Goal: Task Accomplishment & Management: Manage account settings

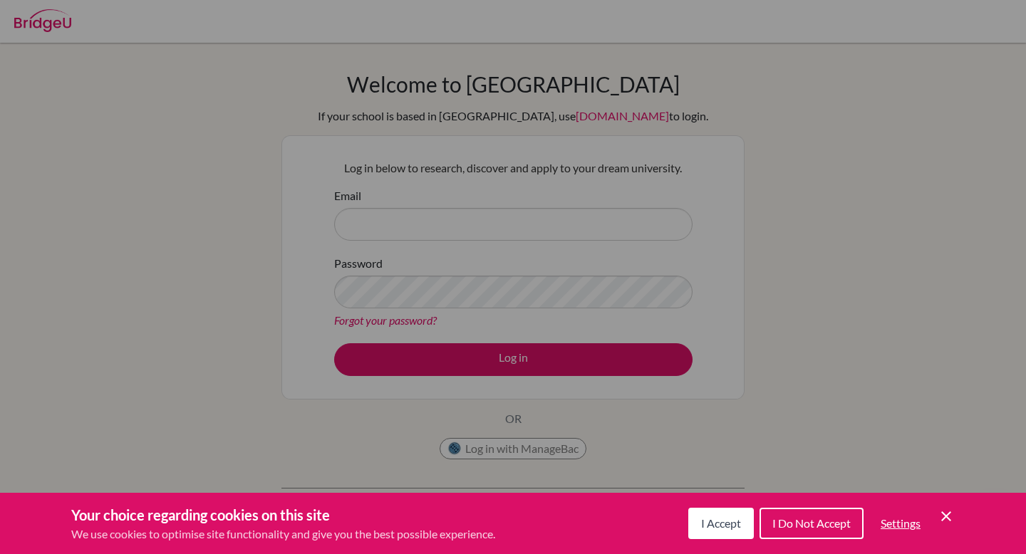
scroll to position [25, 0]
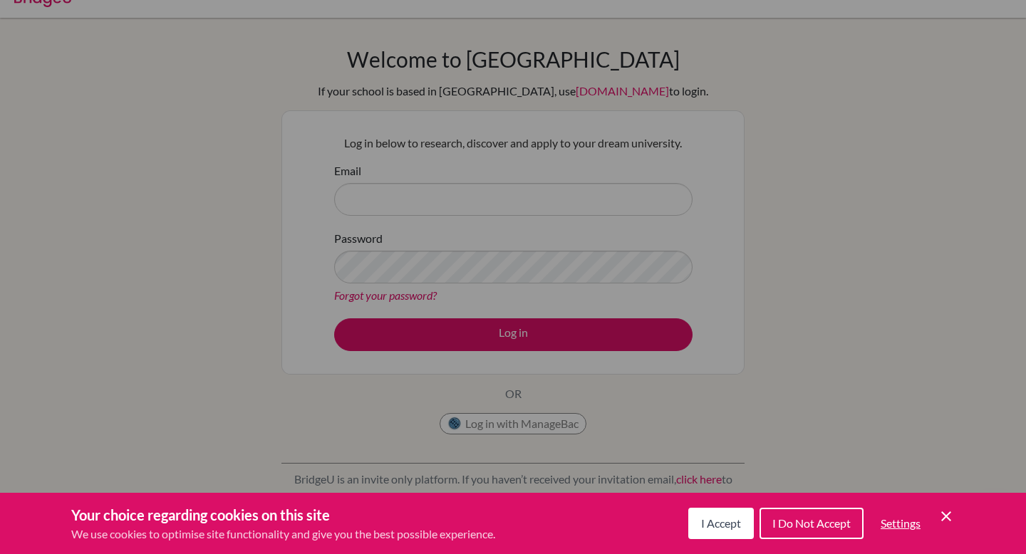
click at [411, 326] on div "Cookie Preferences" at bounding box center [513, 277] width 1026 height 554
click at [940, 520] on icon "Cookie Control Close Icon" at bounding box center [946, 516] width 17 height 17
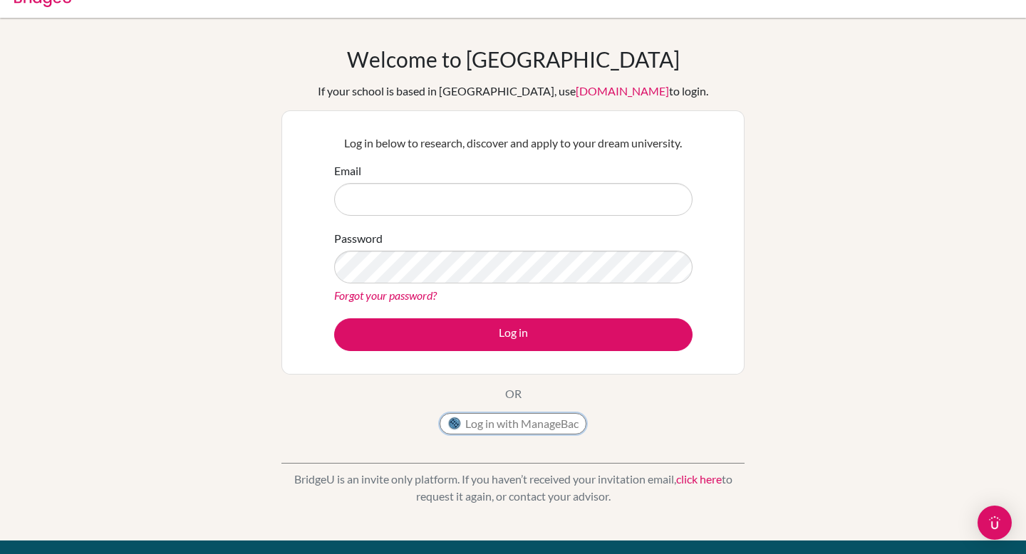
click at [520, 423] on button "Log in with ManageBac" at bounding box center [513, 423] width 147 height 21
click at [373, 295] on link "Forgot your password?" at bounding box center [385, 296] width 103 height 14
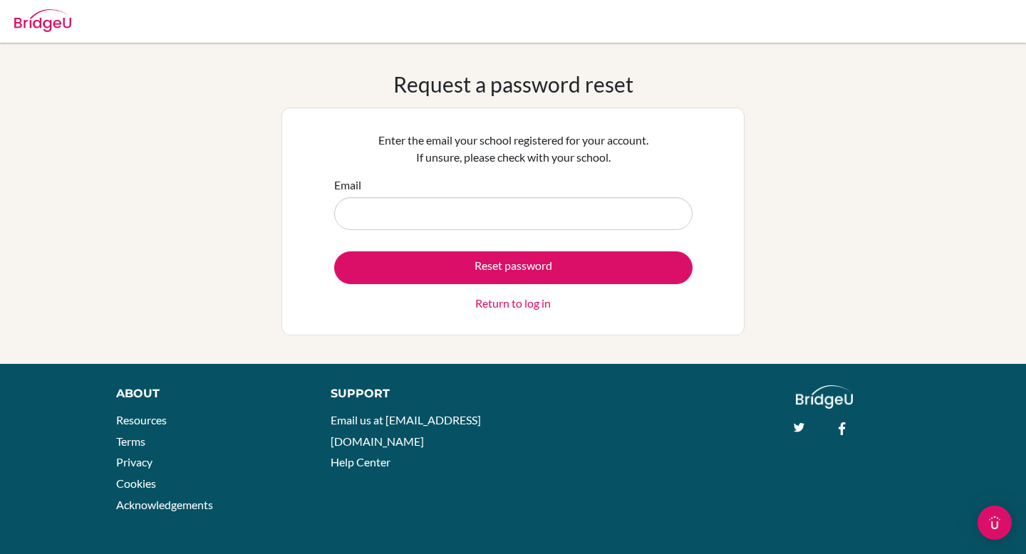
click at [396, 211] on input "Email" at bounding box center [513, 213] width 358 height 33
type input "ishrat.jahan@isdbd.org"
click at [334, 252] on button "Reset password" at bounding box center [513, 268] width 358 height 33
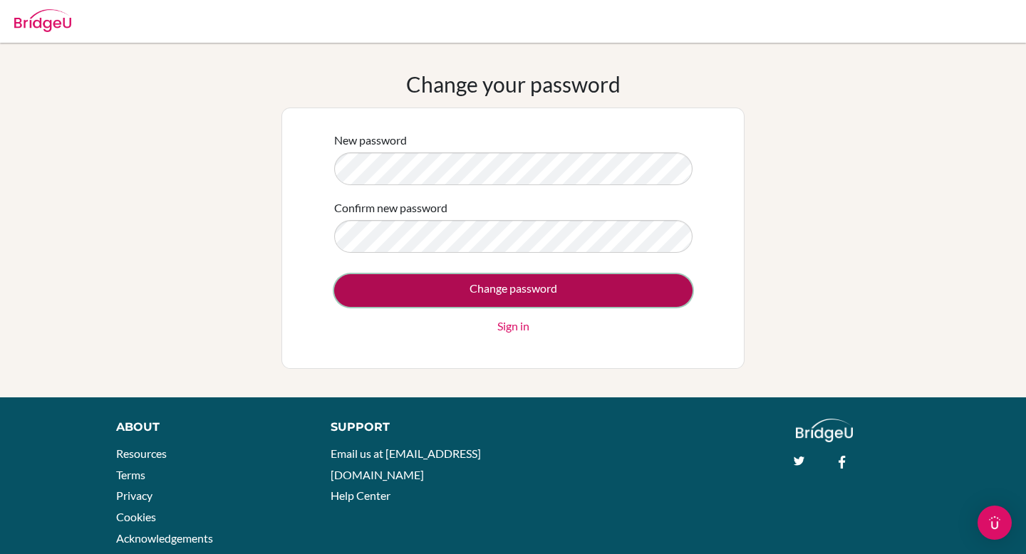
click at [459, 292] on input "Change password" at bounding box center [513, 290] width 358 height 33
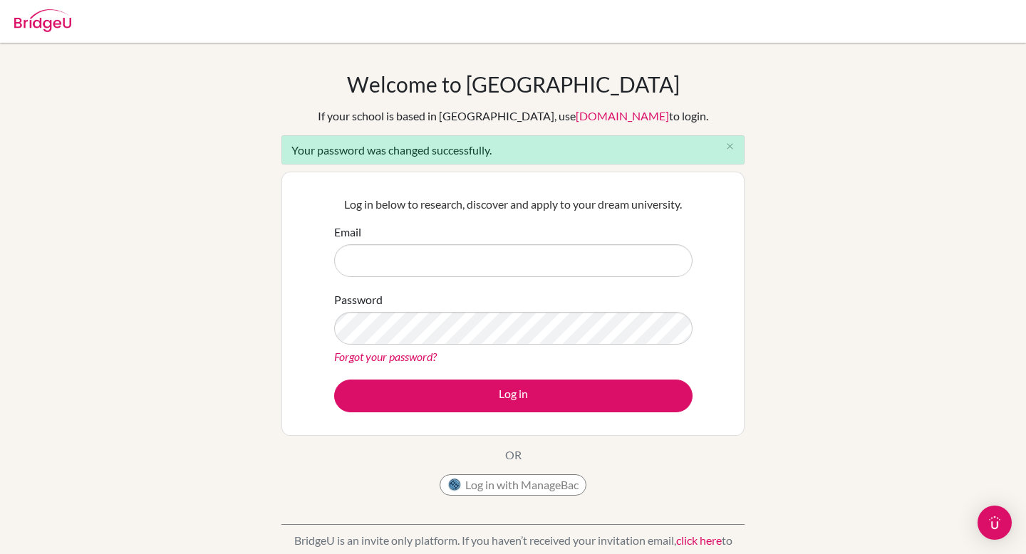
click at [832, 303] on div "Welcome to [GEOGRAPHIC_DATA] If your school is based in [GEOGRAPHIC_DATA], use …" at bounding box center [513, 322] width 1026 height 502
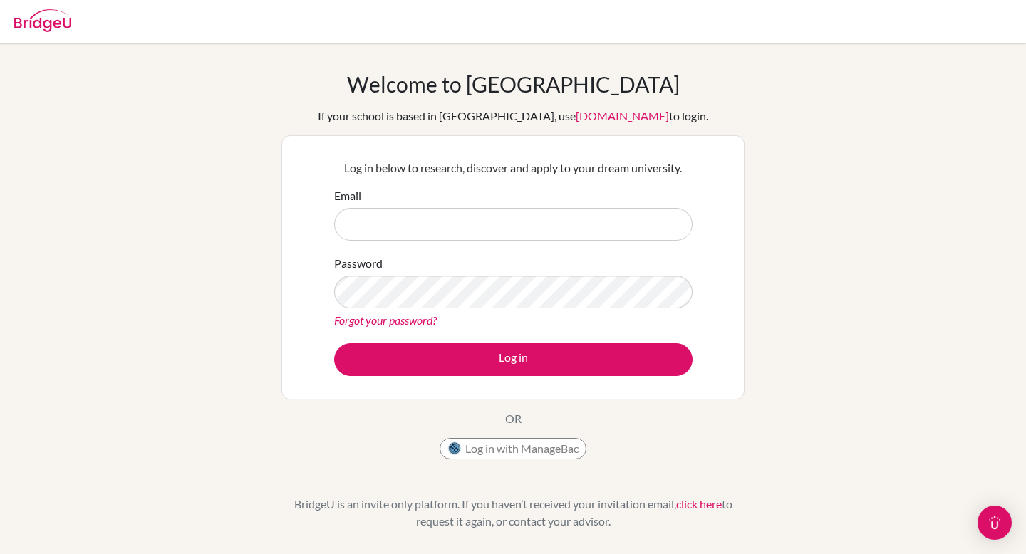
click at [464, 217] on input "Email" at bounding box center [513, 224] width 358 height 33
type input "ishrat.jahan@isdbd.org"
click at [334, 344] on button "Log in" at bounding box center [513, 360] width 358 height 33
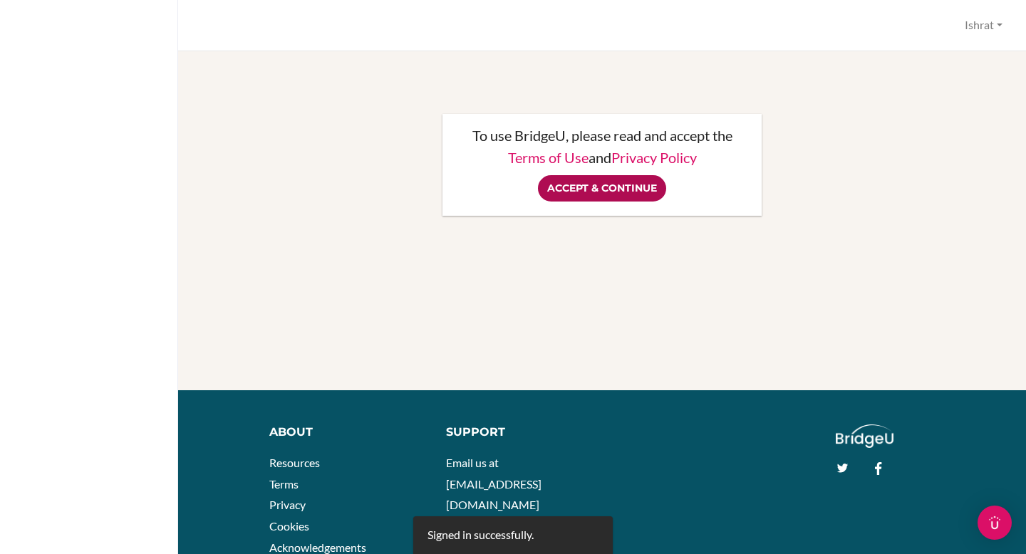
click at [604, 175] on input "Accept & Continue" at bounding box center [602, 188] width 128 height 26
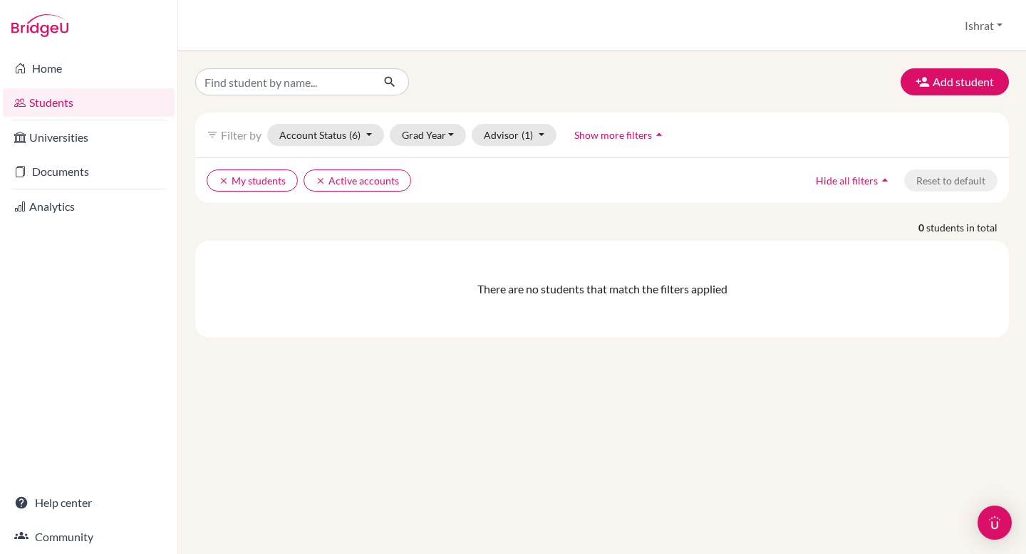
click at [730, 100] on div "Add student filter_list Filter by Account Status (6) Active accounts done Archi…" at bounding box center [602, 202] width 814 height 269
click at [53, 170] on link "Documents" at bounding box center [89, 172] width 172 height 29
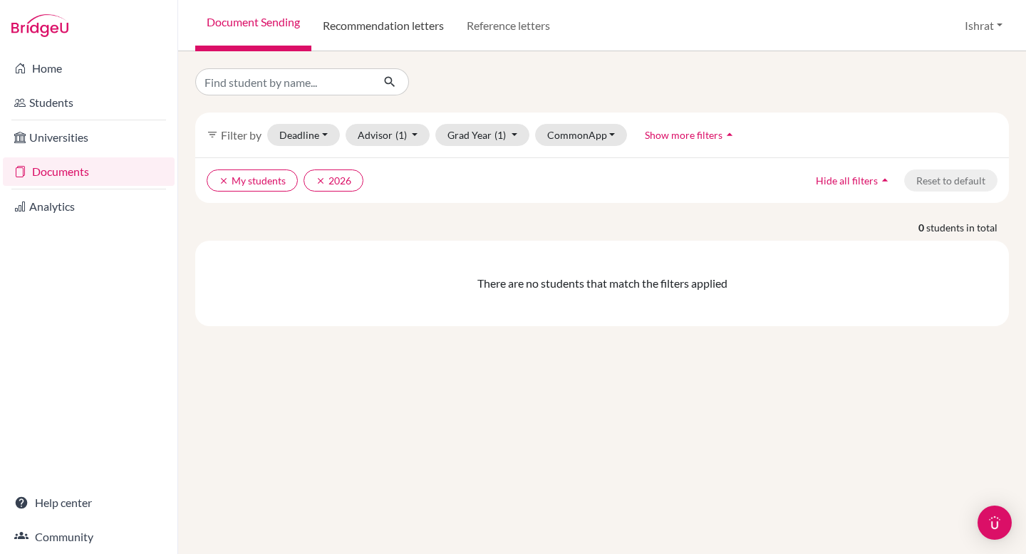
click at [402, 26] on link "Recommendation letters" at bounding box center [383, 25] width 144 height 51
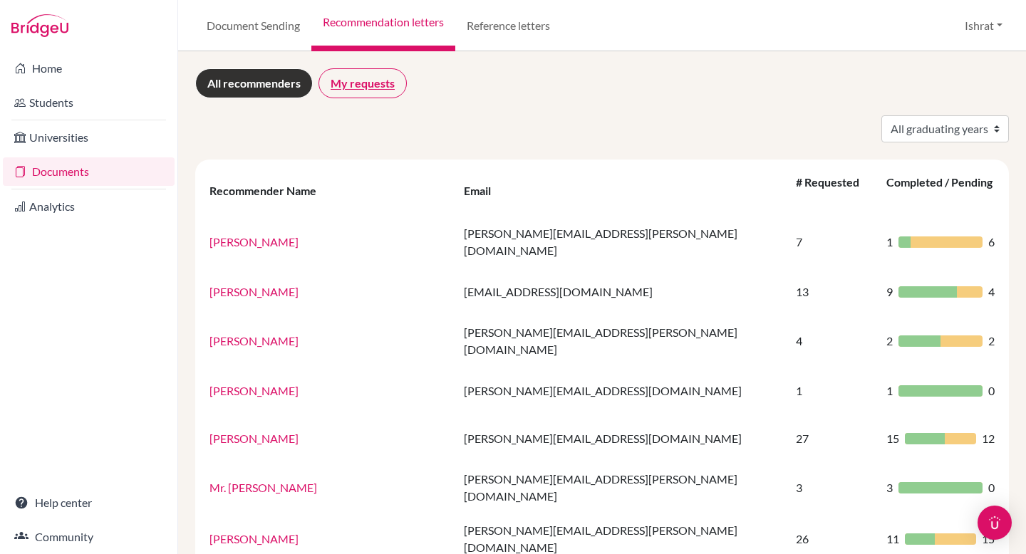
click at [361, 82] on link "My requests" at bounding box center [363, 83] width 88 height 30
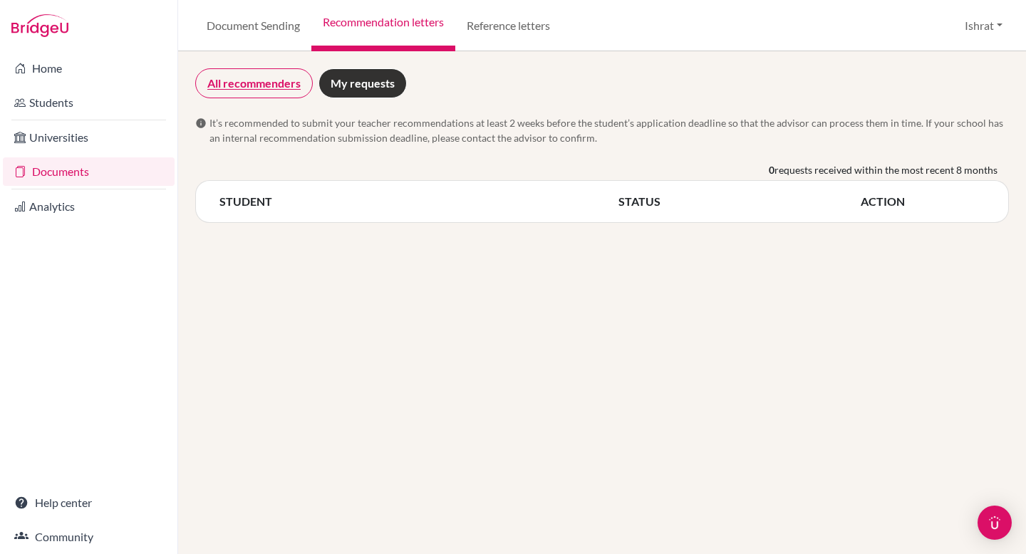
click at [264, 78] on link "All recommenders" at bounding box center [254, 83] width 118 height 30
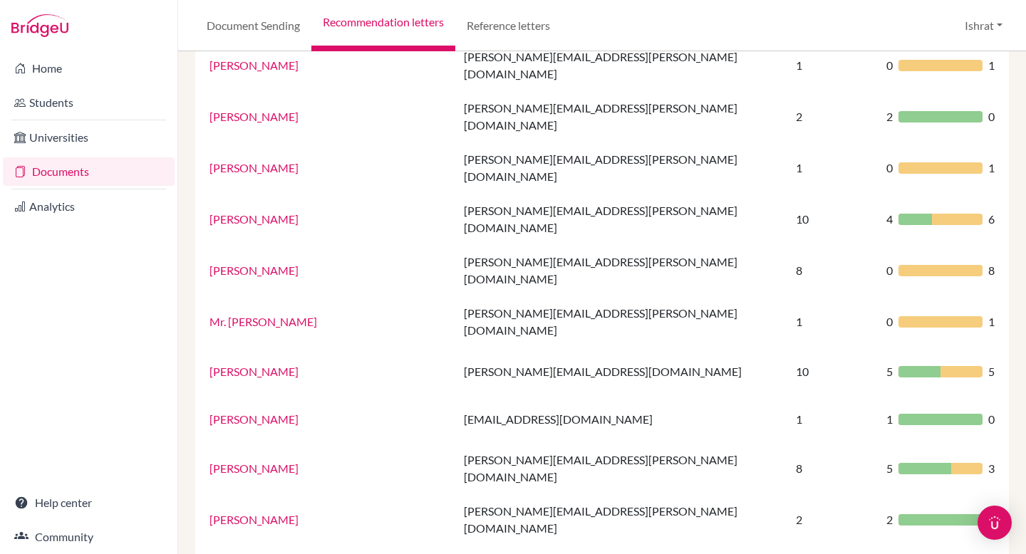
scroll to position [917, 0]
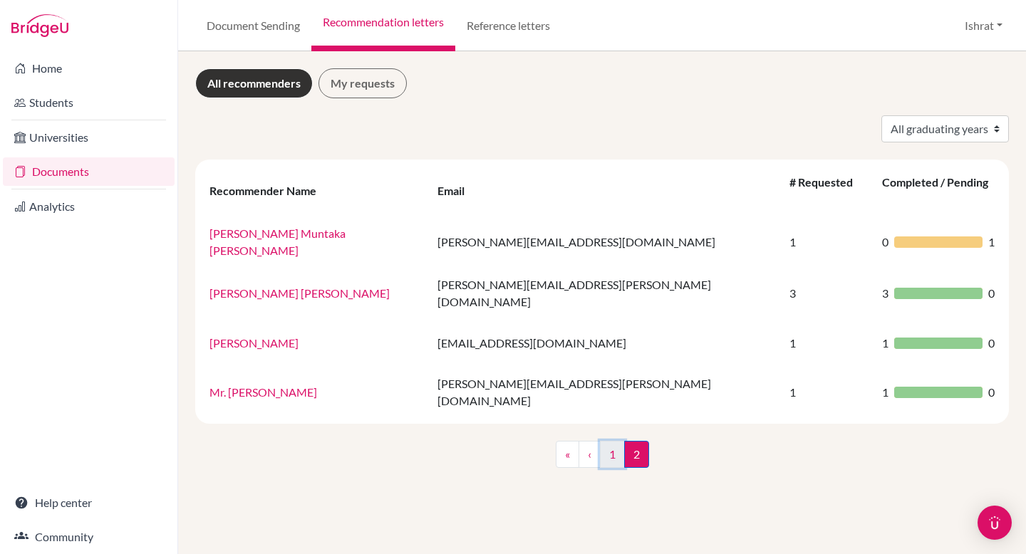
click at [608, 441] on link "1" at bounding box center [612, 454] width 25 height 27
